Goal: Task Accomplishment & Management: Manage account settings

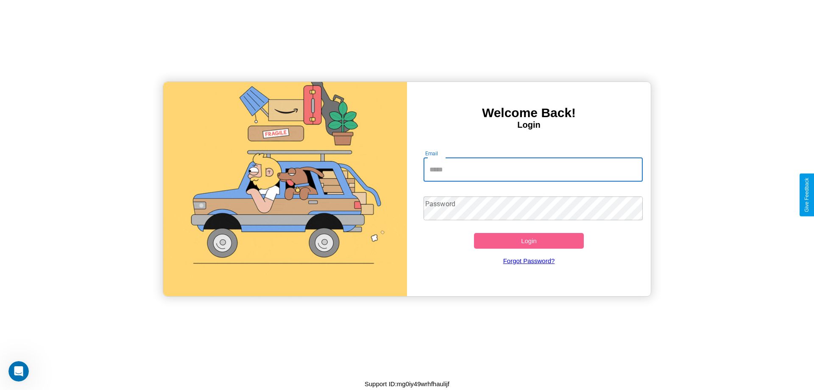
click at [533, 169] on input "Email" at bounding box center [533, 170] width 220 height 24
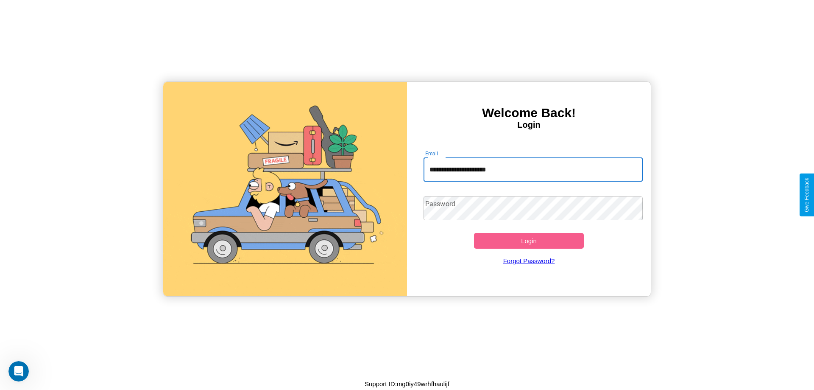
type input "**********"
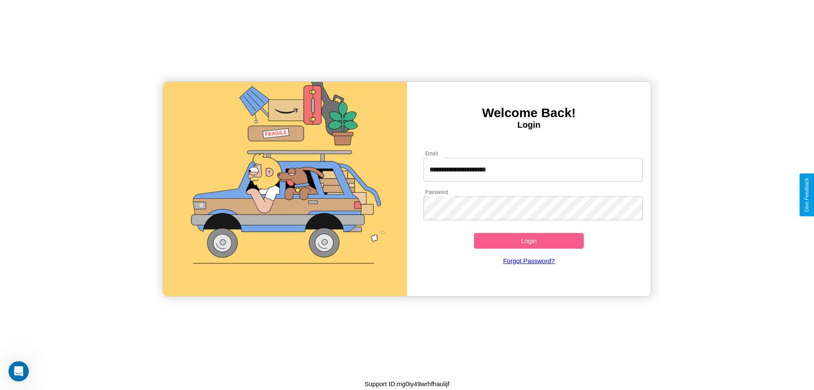
click at [529, 240] on button "Login" at bounding box center [529, 241] width 110 height 16
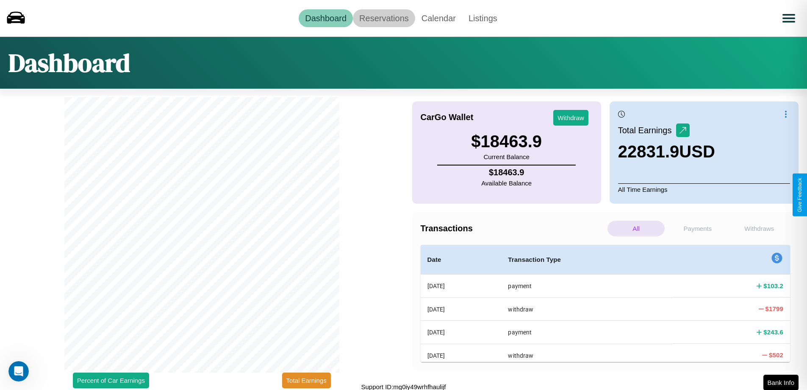
click at [384, 18] on link "Reservations" at bounding box center [384, 18] width 62 height 18
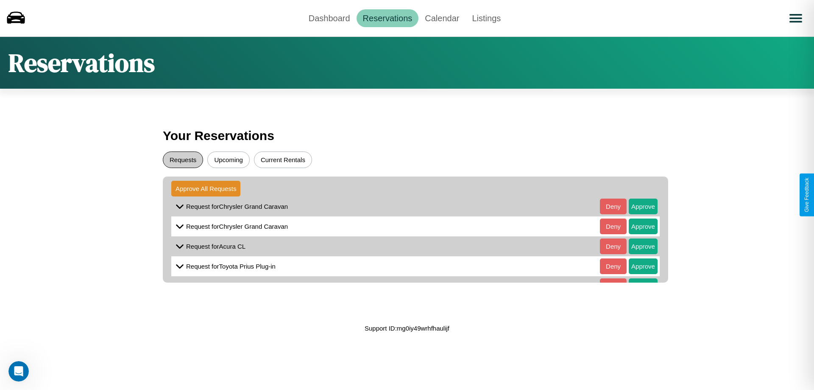
click at [183, 159] on button "Requests" at bounding box center [183, 159] width 40 height 17
click at [637, 206] on button "Approve" at bounding box center [643, 206] width 29 height 16
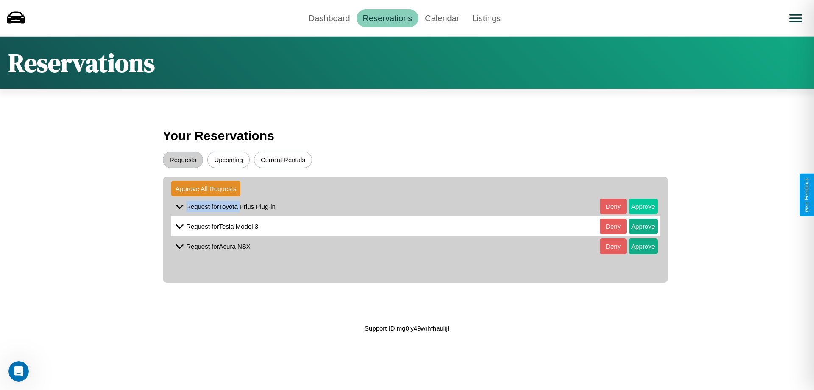
click at [637, 206] on button "Approve" at bounding box center [643, 206] width 29 height 16
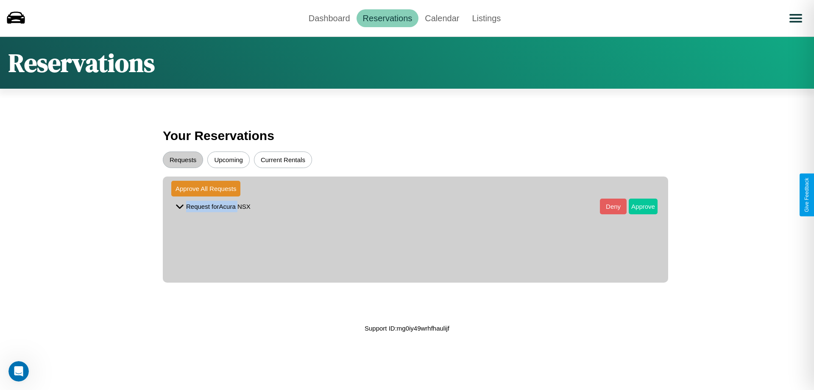
click at [637, 206] on button "Approve" at bounding box center [643, 206] width 29 height 16
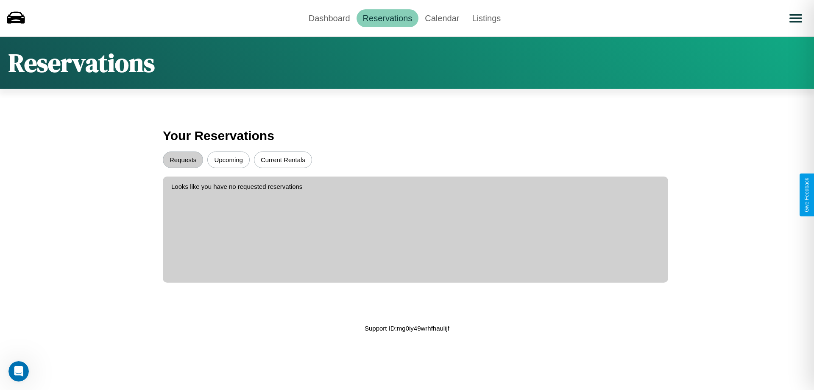
click at [228, 159] on button "Upcoming" at bounding box center [228, 159] width 42 height 17
click at [329, 18] on link "Dashboard" at bounding box center [329, 18] width 54 height 18
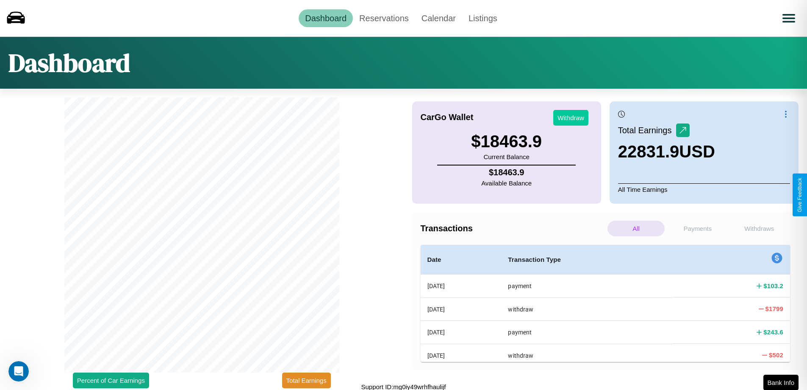
click at [571, 117] on button "Withdraw" at bounding box center [571, 118] width 35 height 16
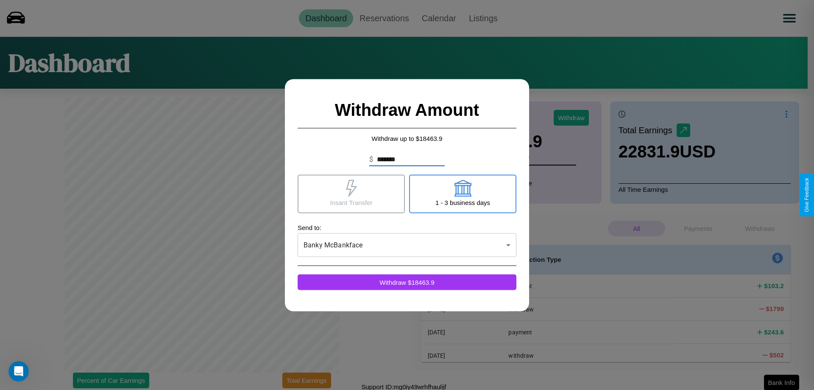
click at [351, 193] on icon at bounding box center [351, 187] width 11 height 17
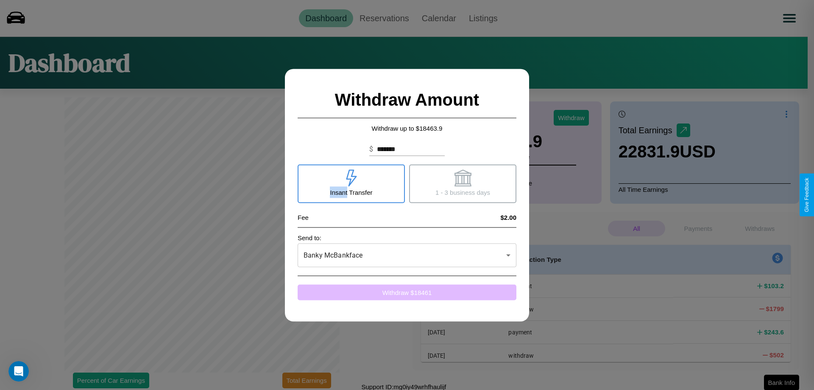
click at [407, 292] on button "Withdraw $ 18461" at bounding box center [407, 292] width 219 height 16
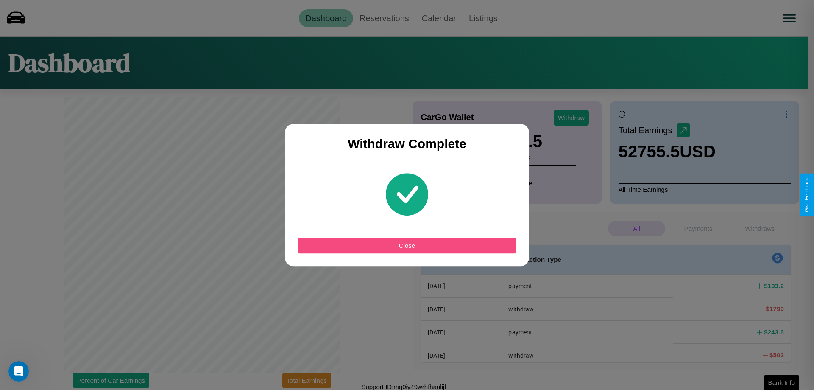
click at [407, 245] on button "Close" at bounding box center [407, 245] width 219 height 16
